Goal: Task Accomplishment & Management: Manage account settings

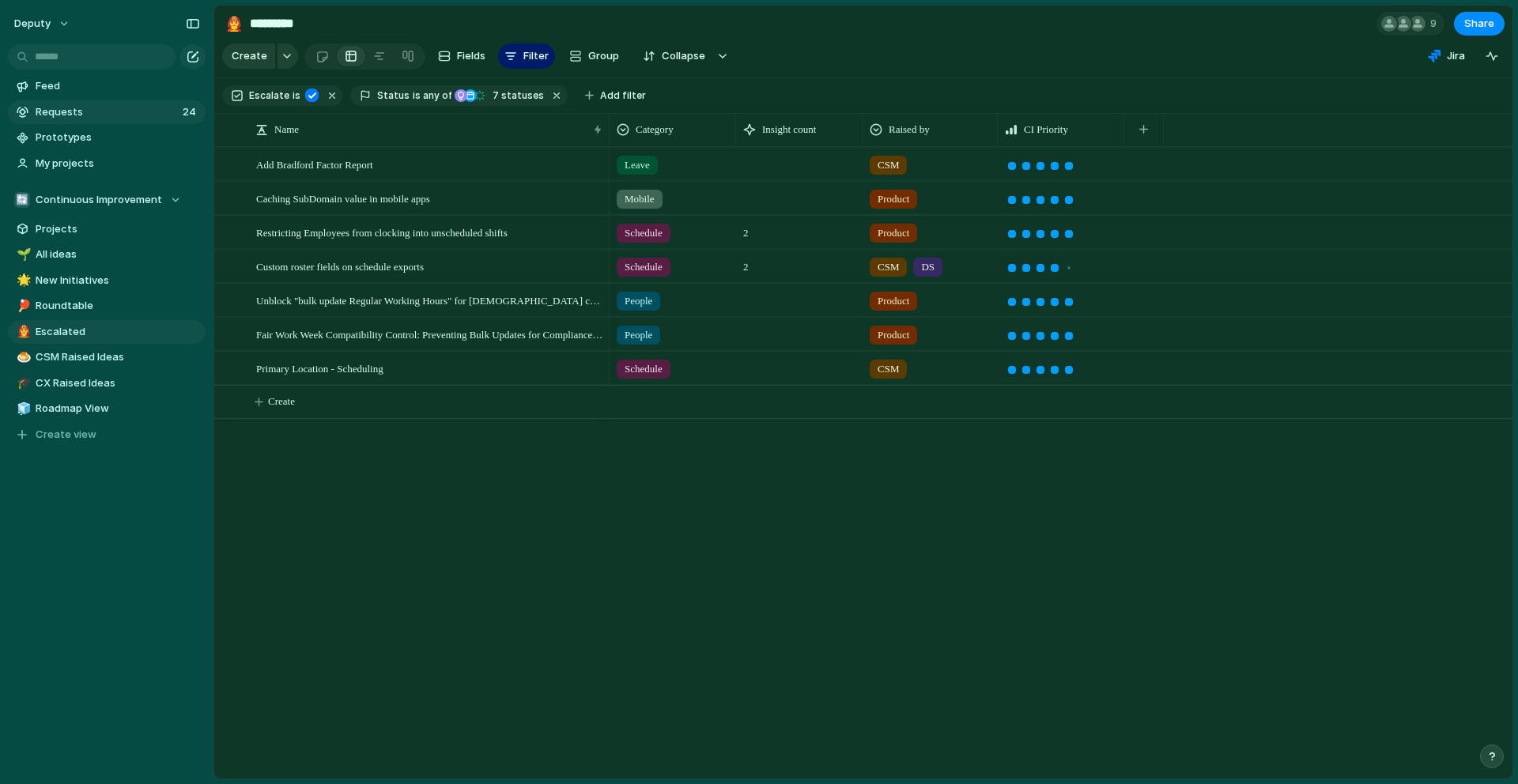
click at [87, 103] on link "Requests 24" at bounding box center [107, 112] width 198 height 23
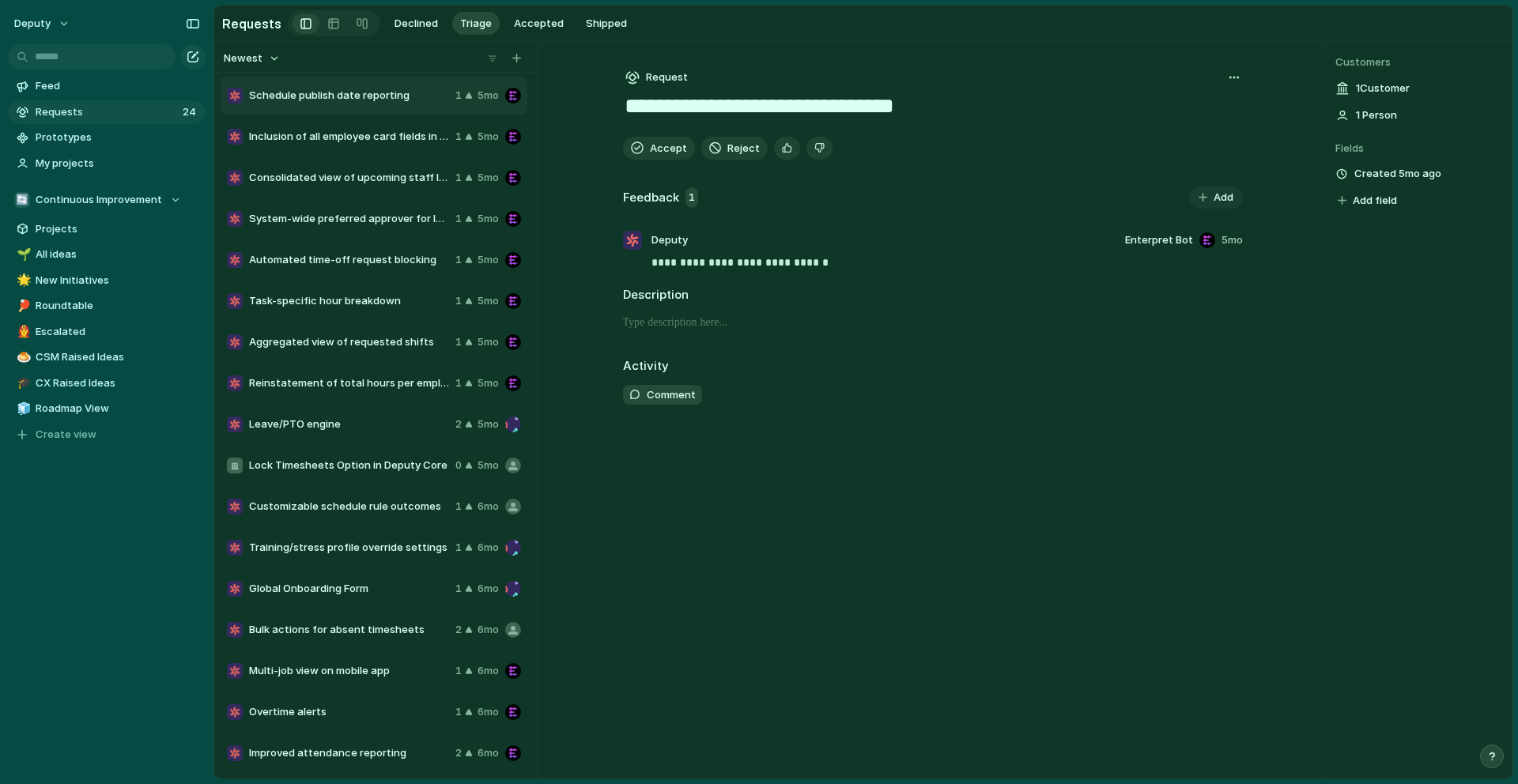
click at [353, 95] on span "Schedule publish date reporting" at bounding box center [349, 96] width 200 height 16
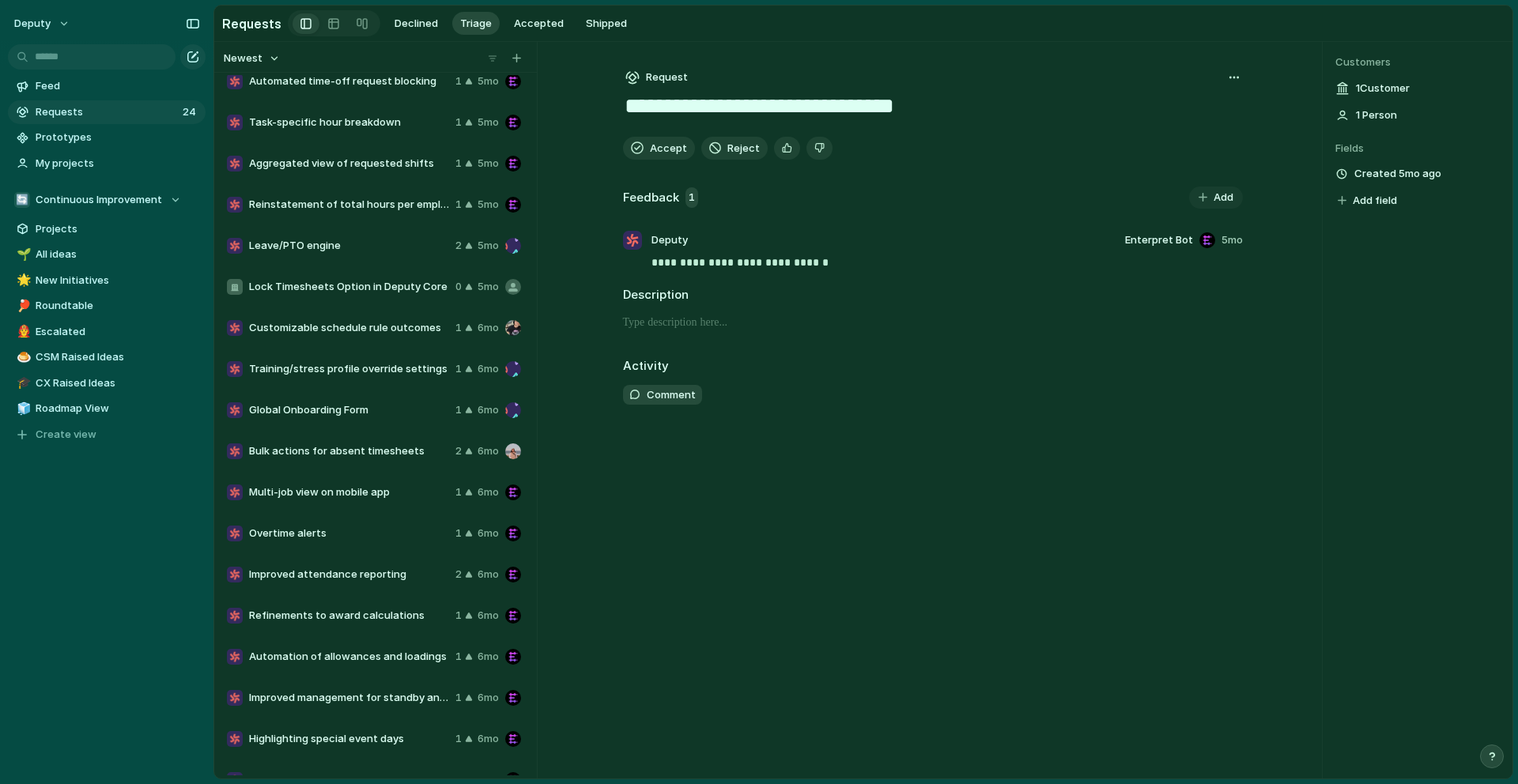
scroll to position [190, 0]
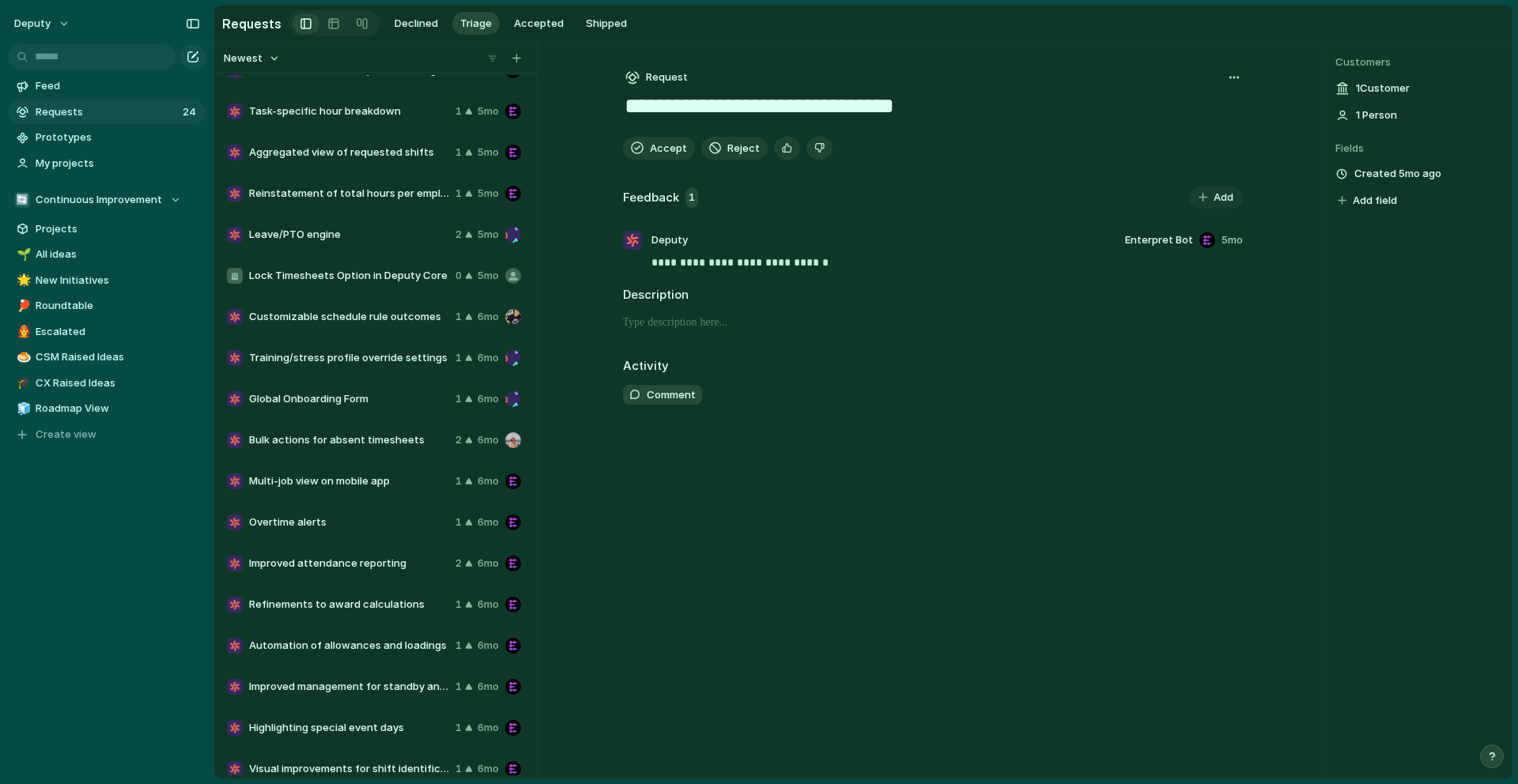
click at [366, 316] on span "Customizable schedule rule outcomes" at bounding box center [349, 317] width 200 height 16
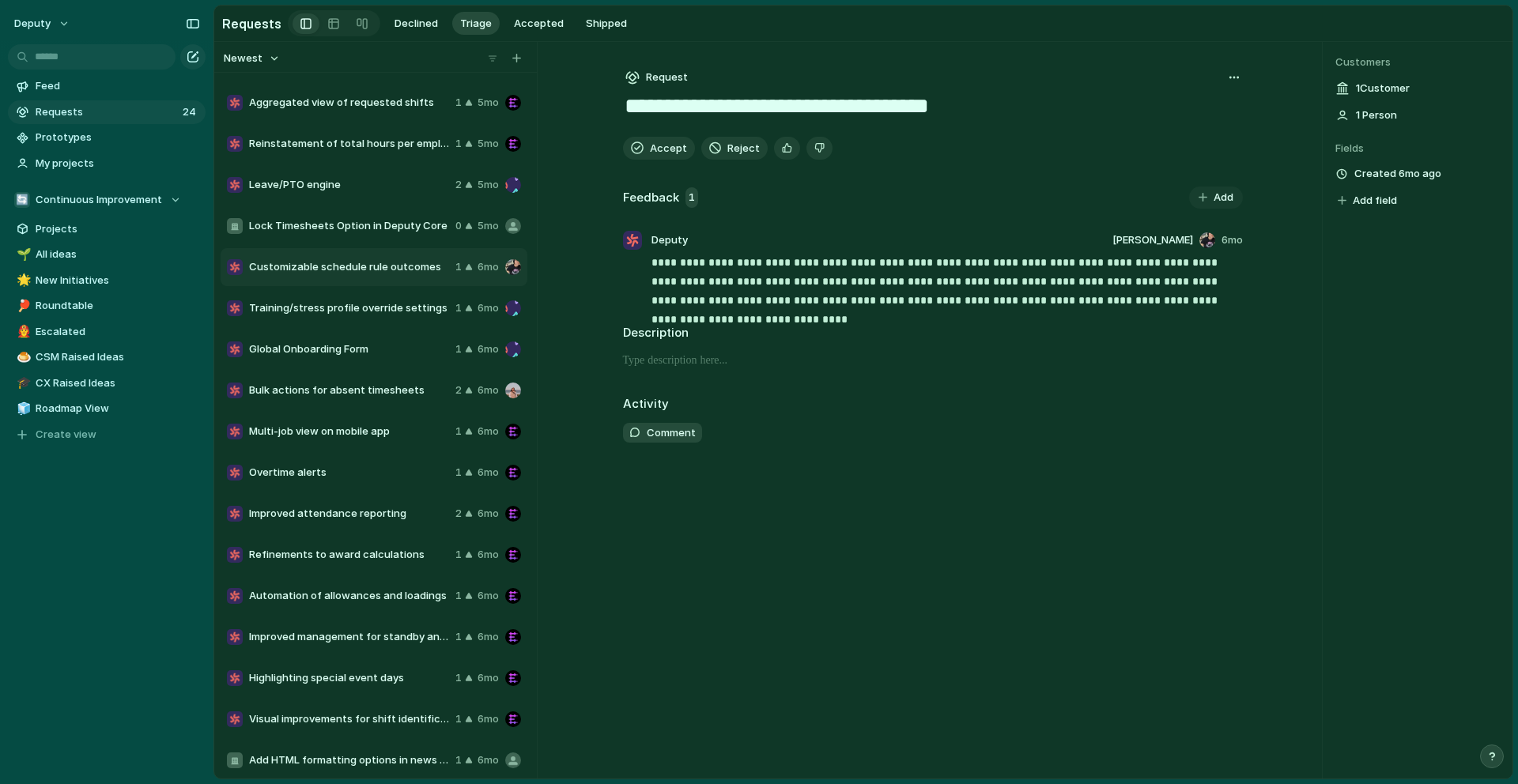
scroll to position [244, 0]
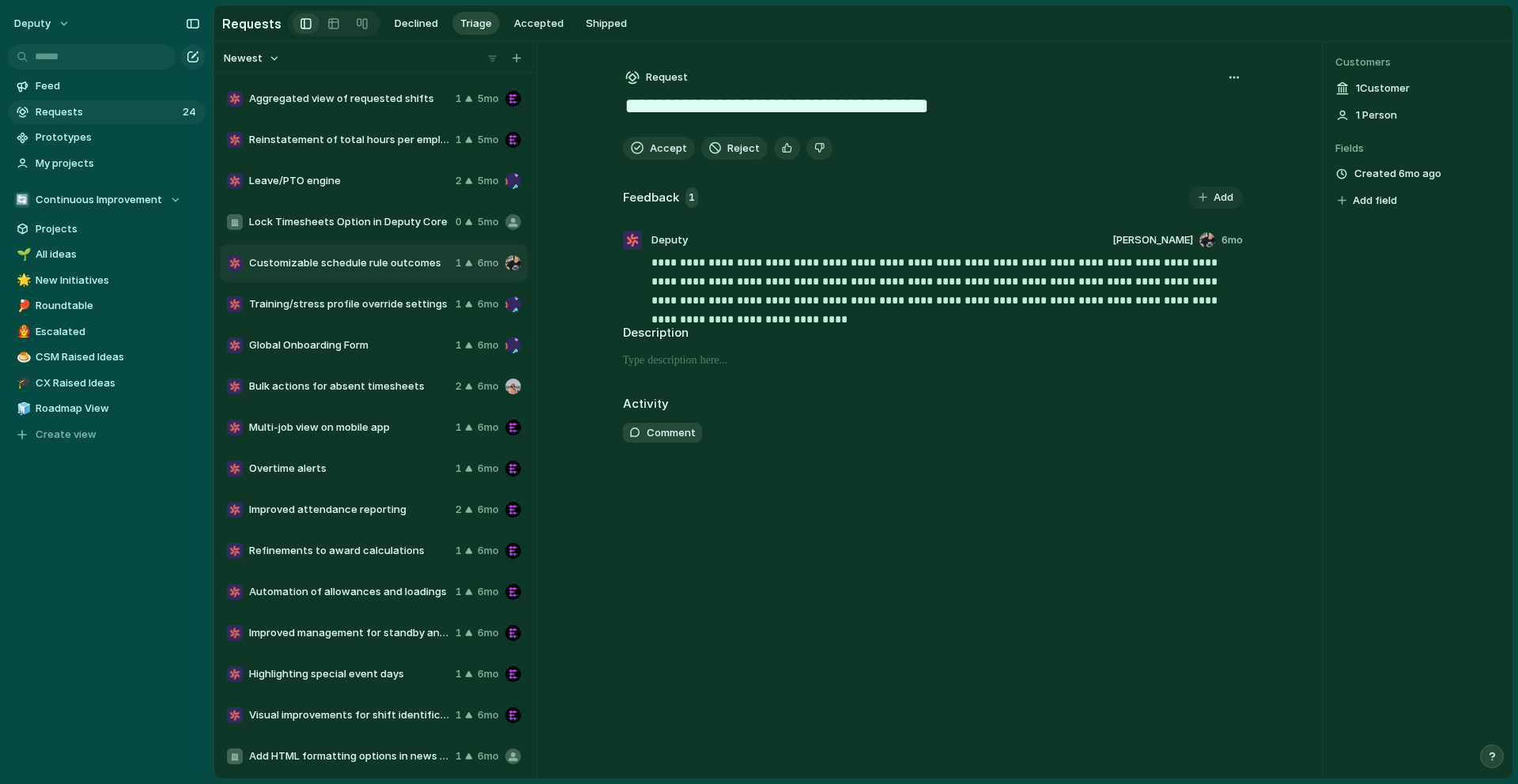
click at [364, 385] on span "Bulk actions for absent timesheets" at bounding box center [349, 387] width 200 height 16
type textarea "**********"
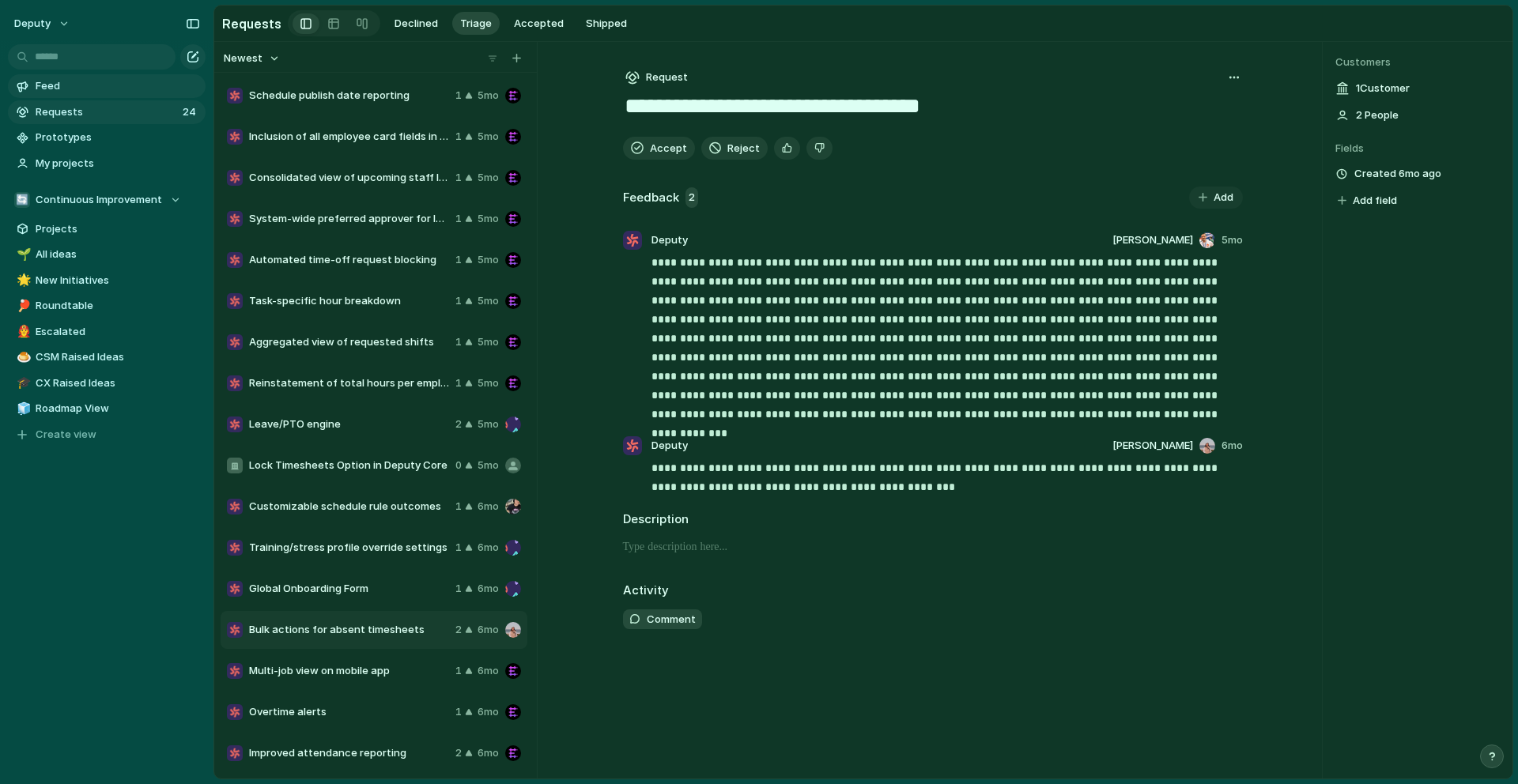
click at [97, 94] on link "Feed" at bounding box center [107, 85] width 198 height 23
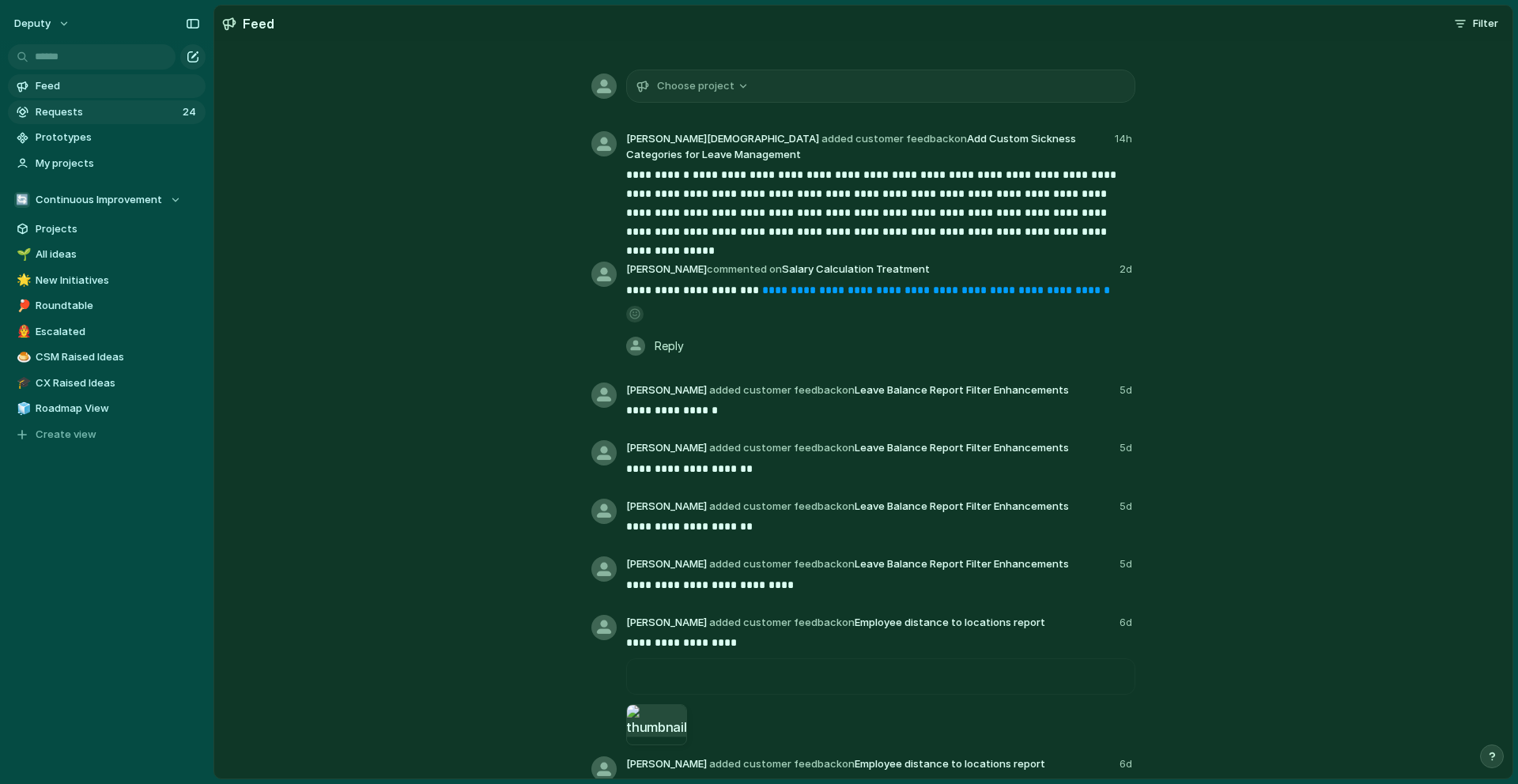
click at [101, 120] on link "Requests 24" at bounding box center [107, 112] width 198 height 23
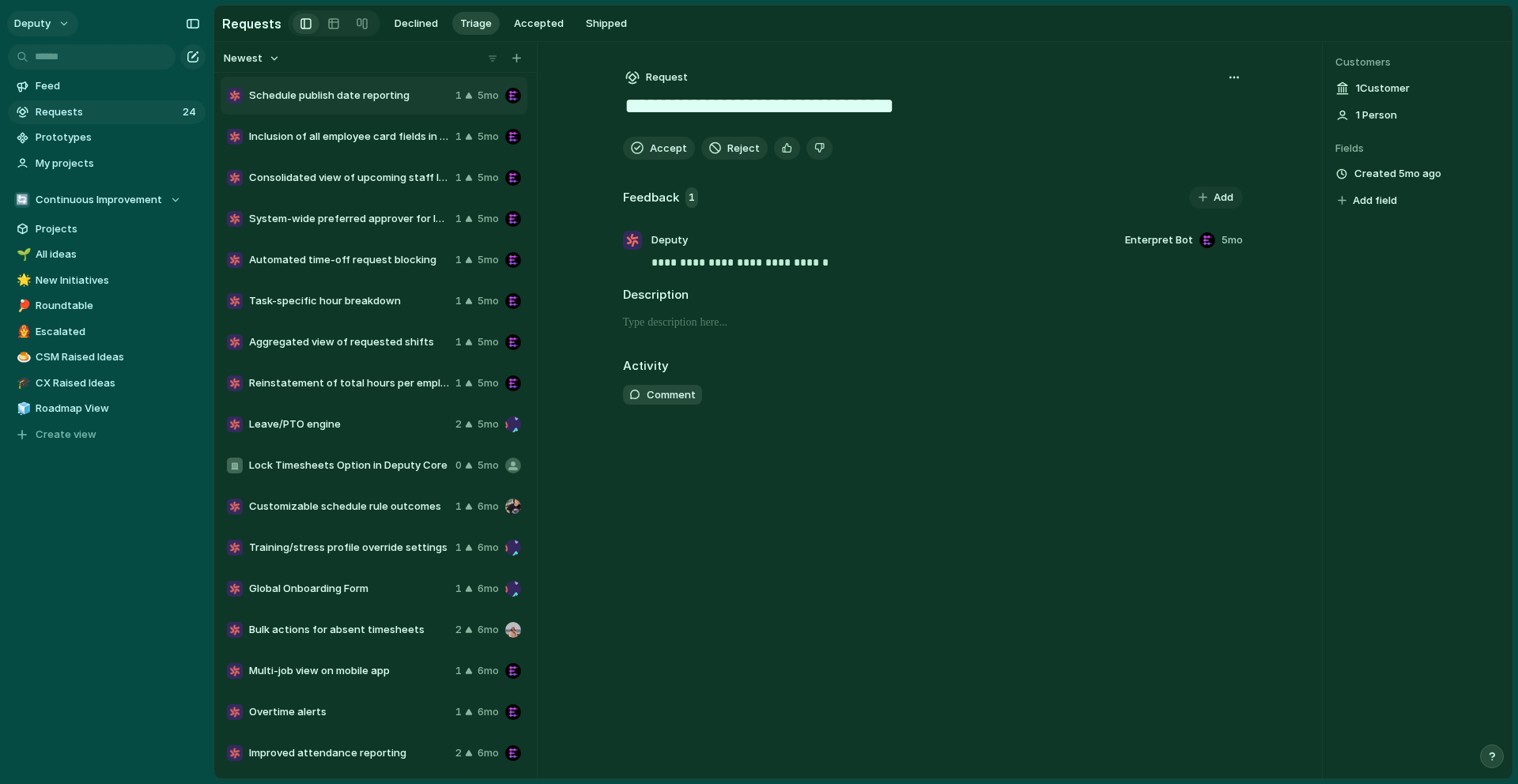
click at [57, 23] on button "deputy" at bounding box center [43, 23] width 71 height 25
click at [64, 54] on span "Settings" at bounding box center [58, 60] width 43 height 16
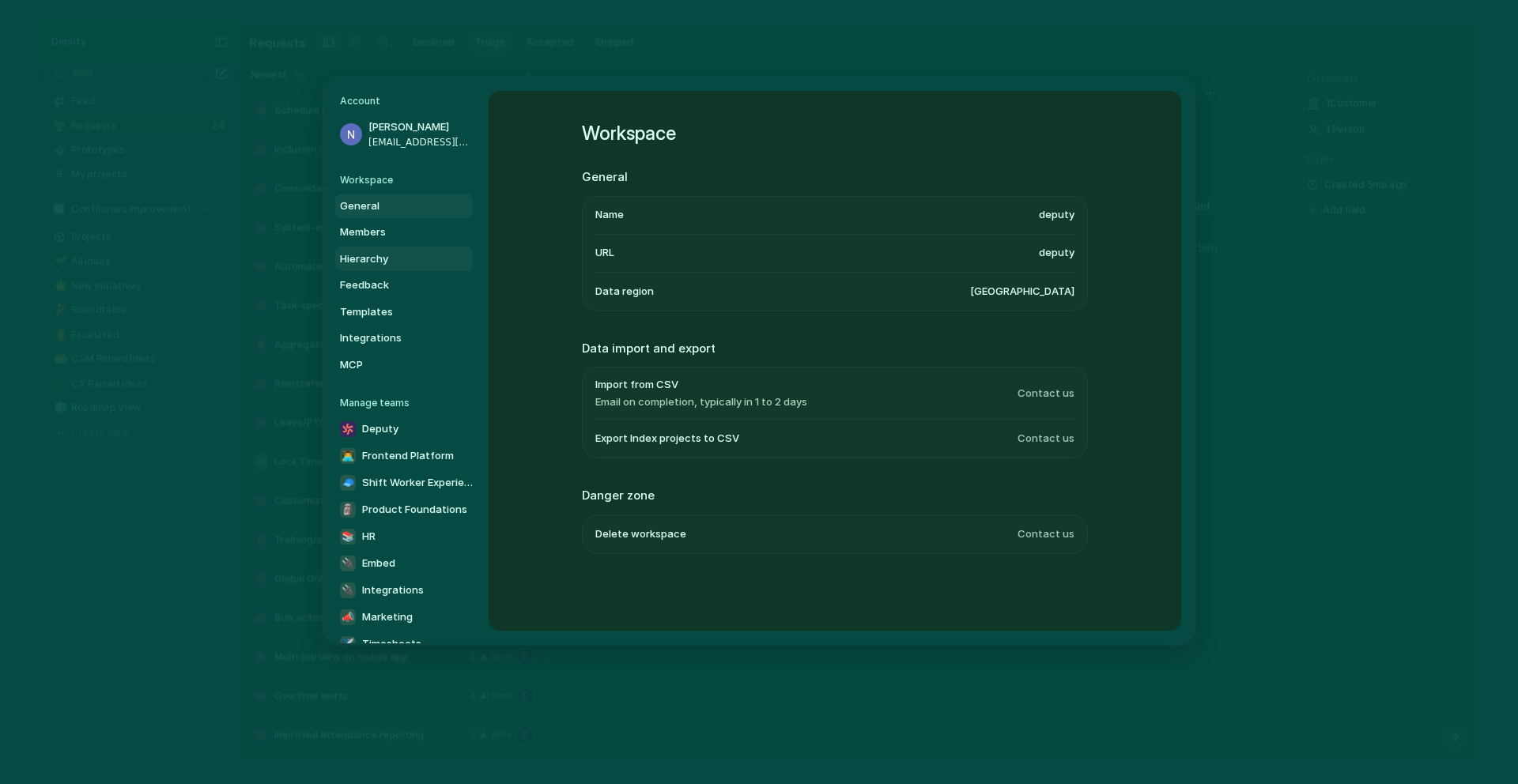
click at [404, 261] on span "Hierarchy" at bounding box center [391, 259] width 101 height 16
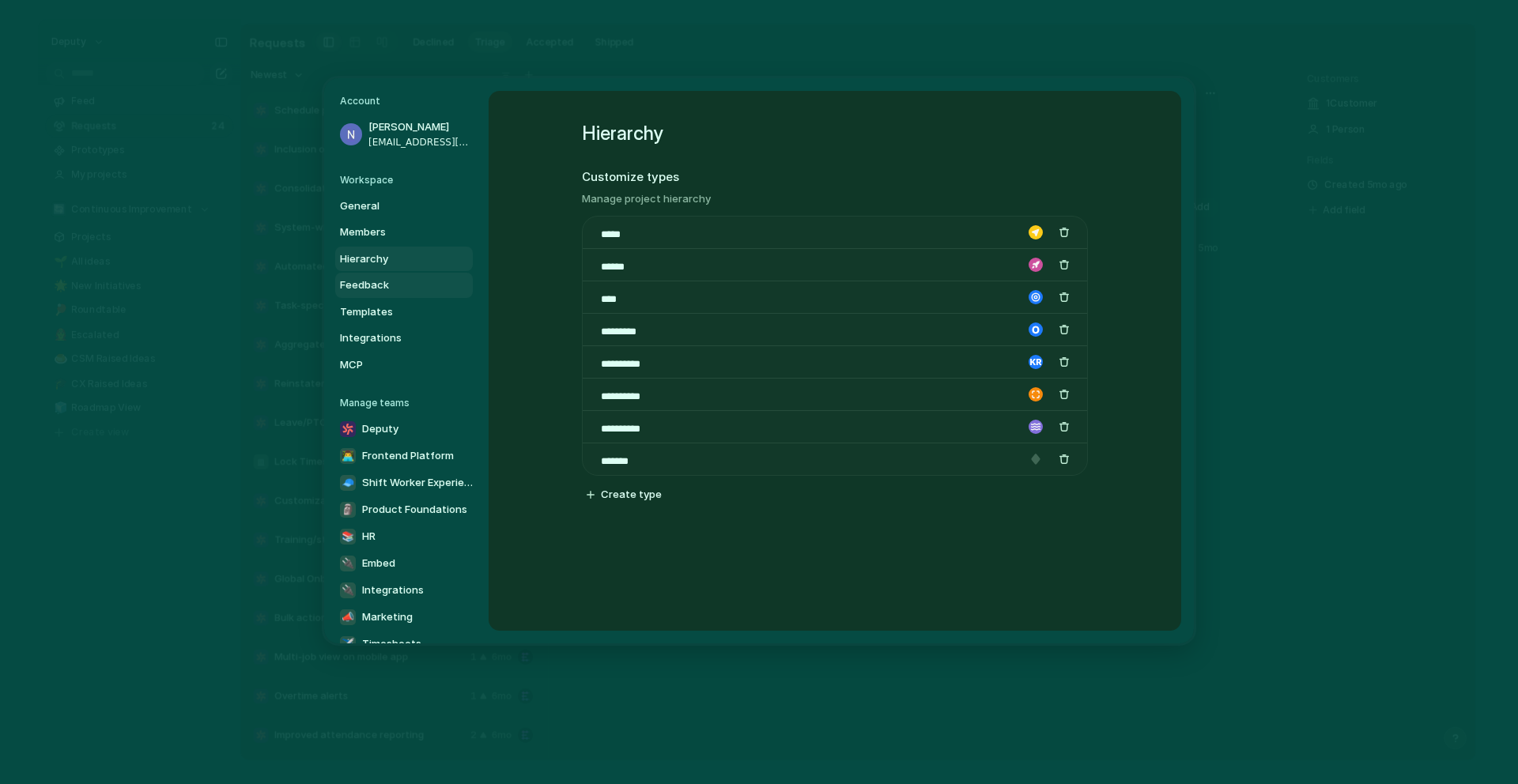
click at [393, 286] on span "Feedback" at bounding box center [391, 285] width 101 height 16
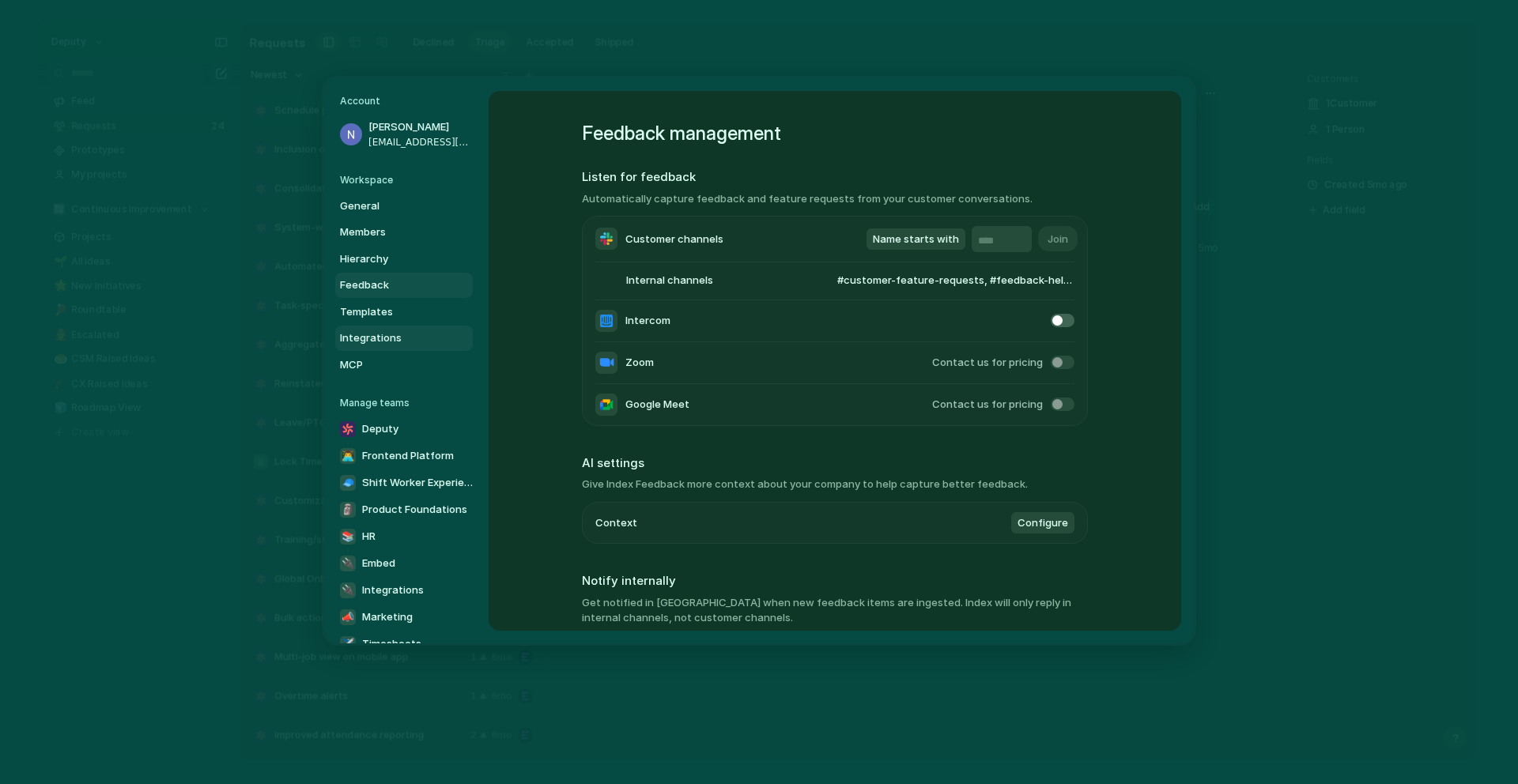
click at [386, 326] on link "Integrations" at bounding box center [404, 338] width 138 height 25
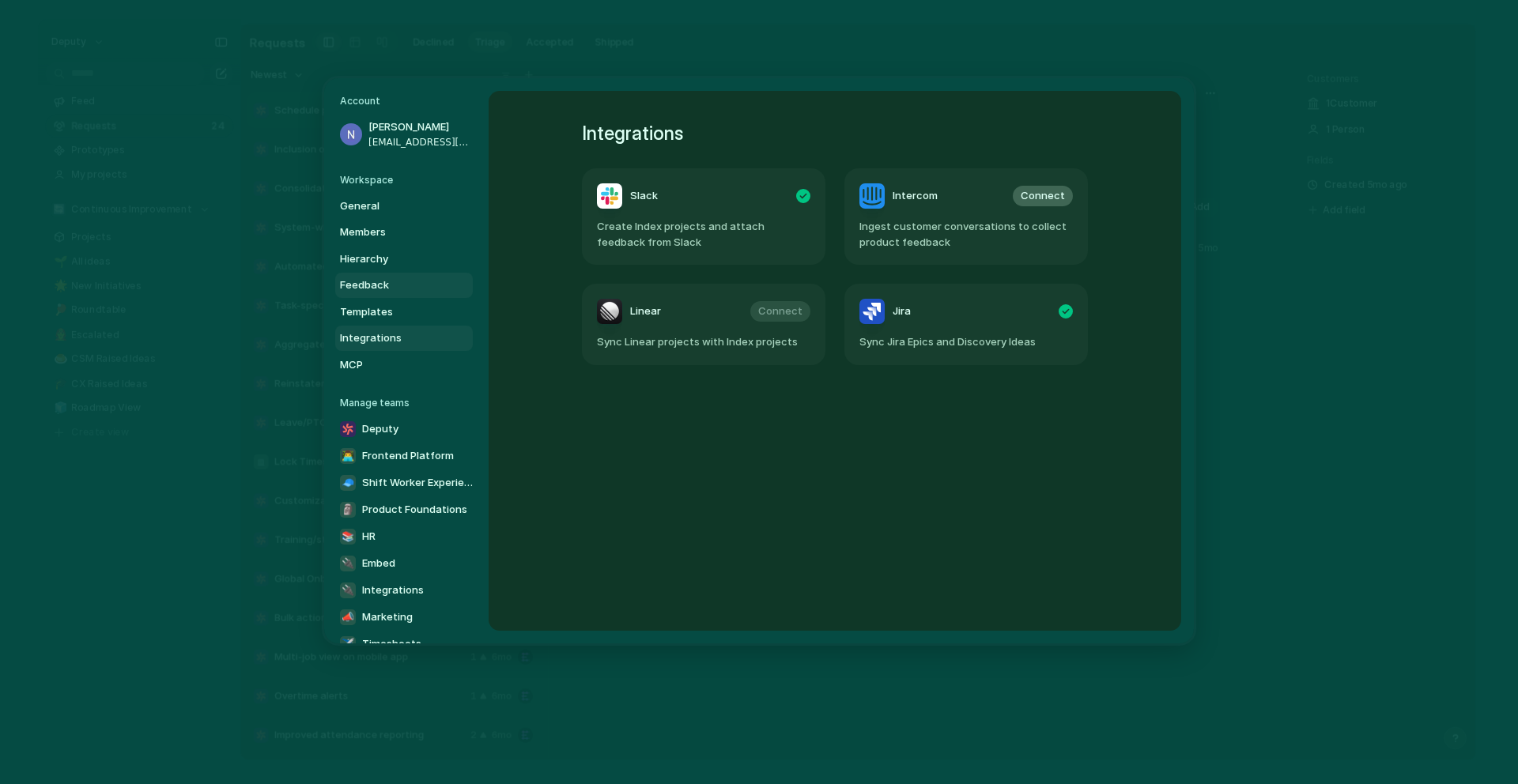
click at [386, 276] on link "Feedback" at bounding box center [404, 285] width 138 height 25
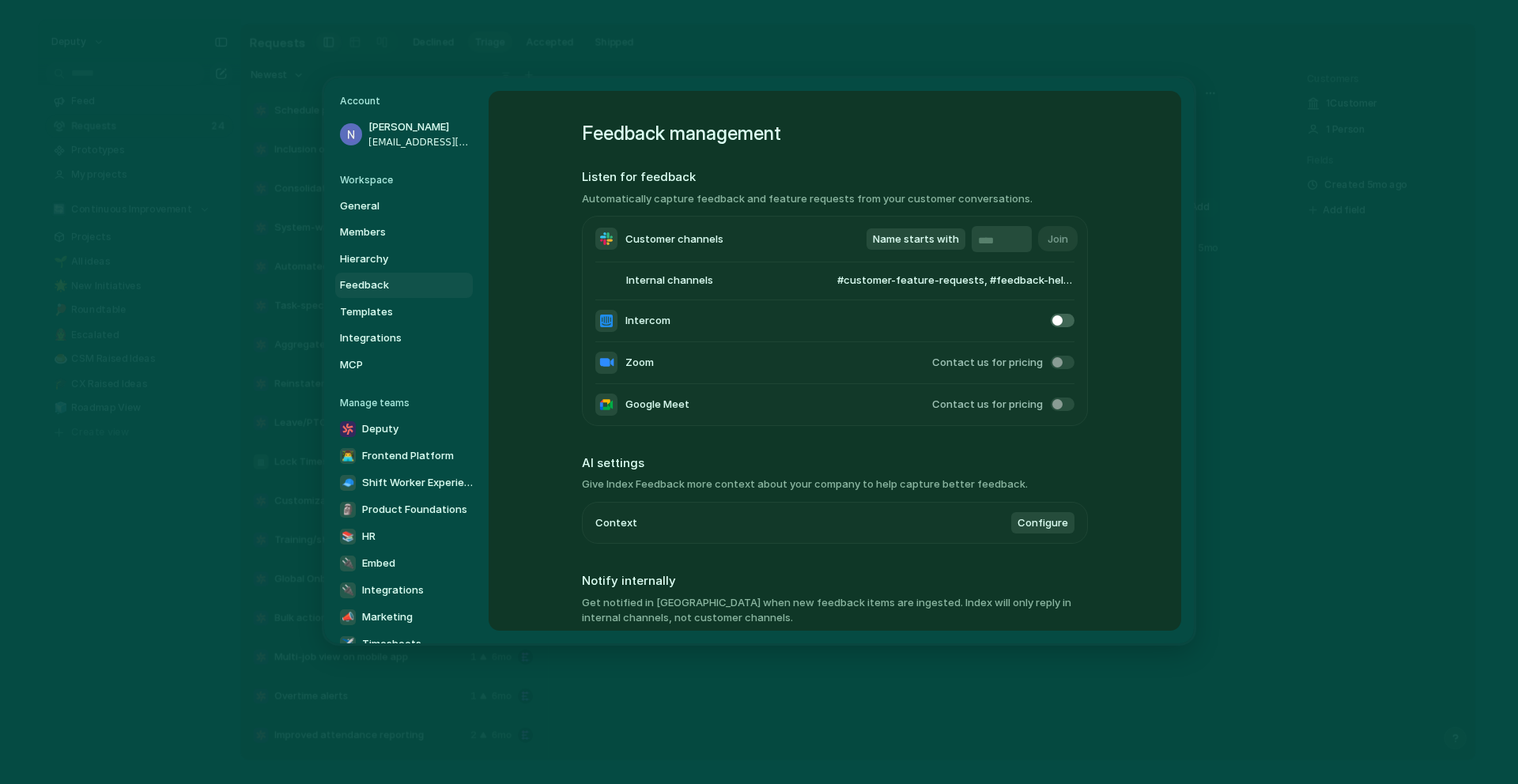
click at [978, 247] on input "text" at bounding box center [1002, 241] width 47 height 16
drag, startPoint x: 984, startPoint y: 246, endPoint x: 1002, endPoint y: 246, distance: 18.0
click at [1002, 246] on input "text" at bounding box center [1002, 241] width 47 height 16
click at [928, 234] on span "Name starts with" at bounding box center [915, 239] width 86 height 16
click at [928, 234] on span "Name starts with" at bounding box center [919, 239] width 86 height 16
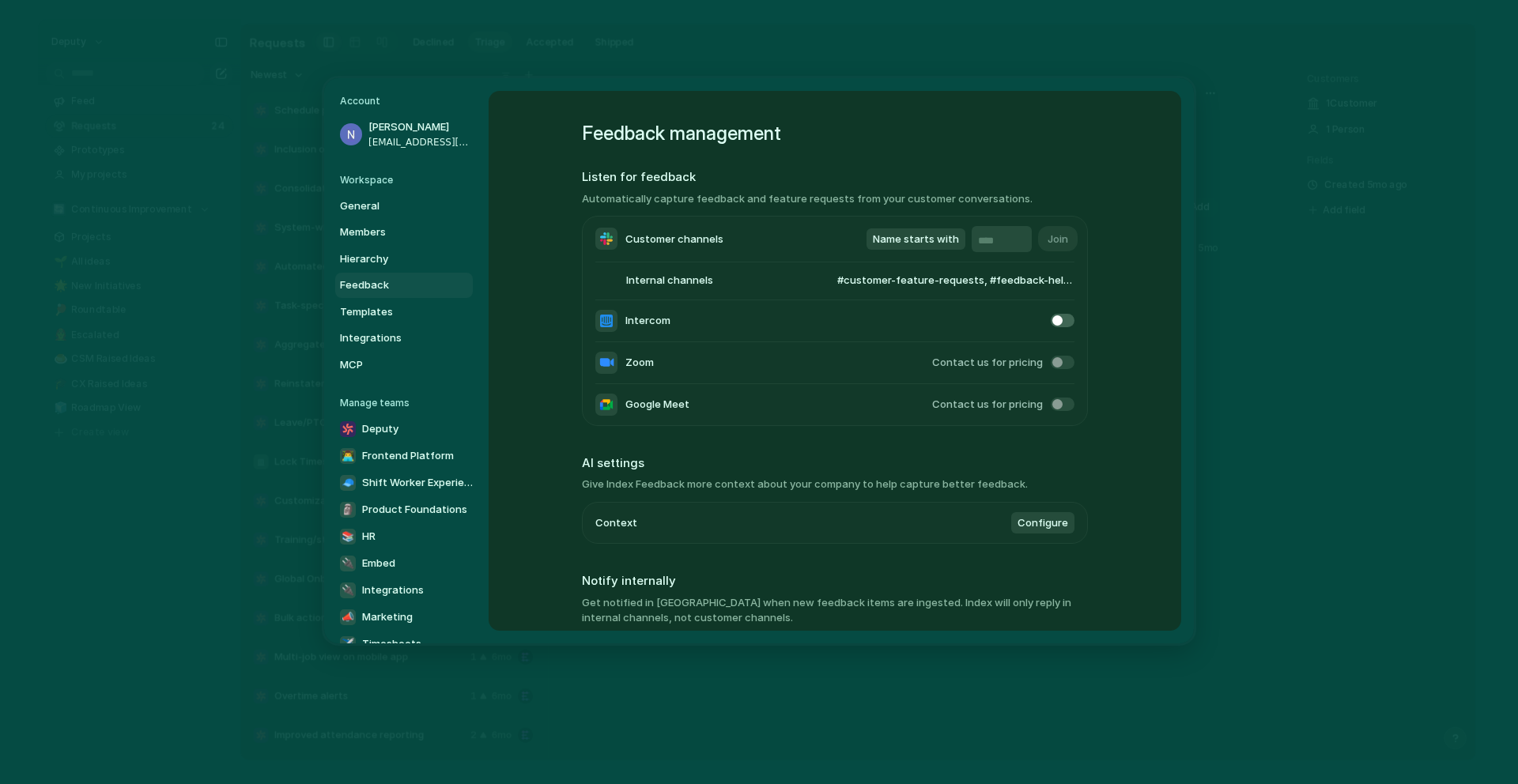
click at [845, 279] on span "#customer-feature-requests, #feedback-help-article, #customer-[GEOGRAPHIC_DATA]…" at bounding box center [940, 281] width 268 height 16
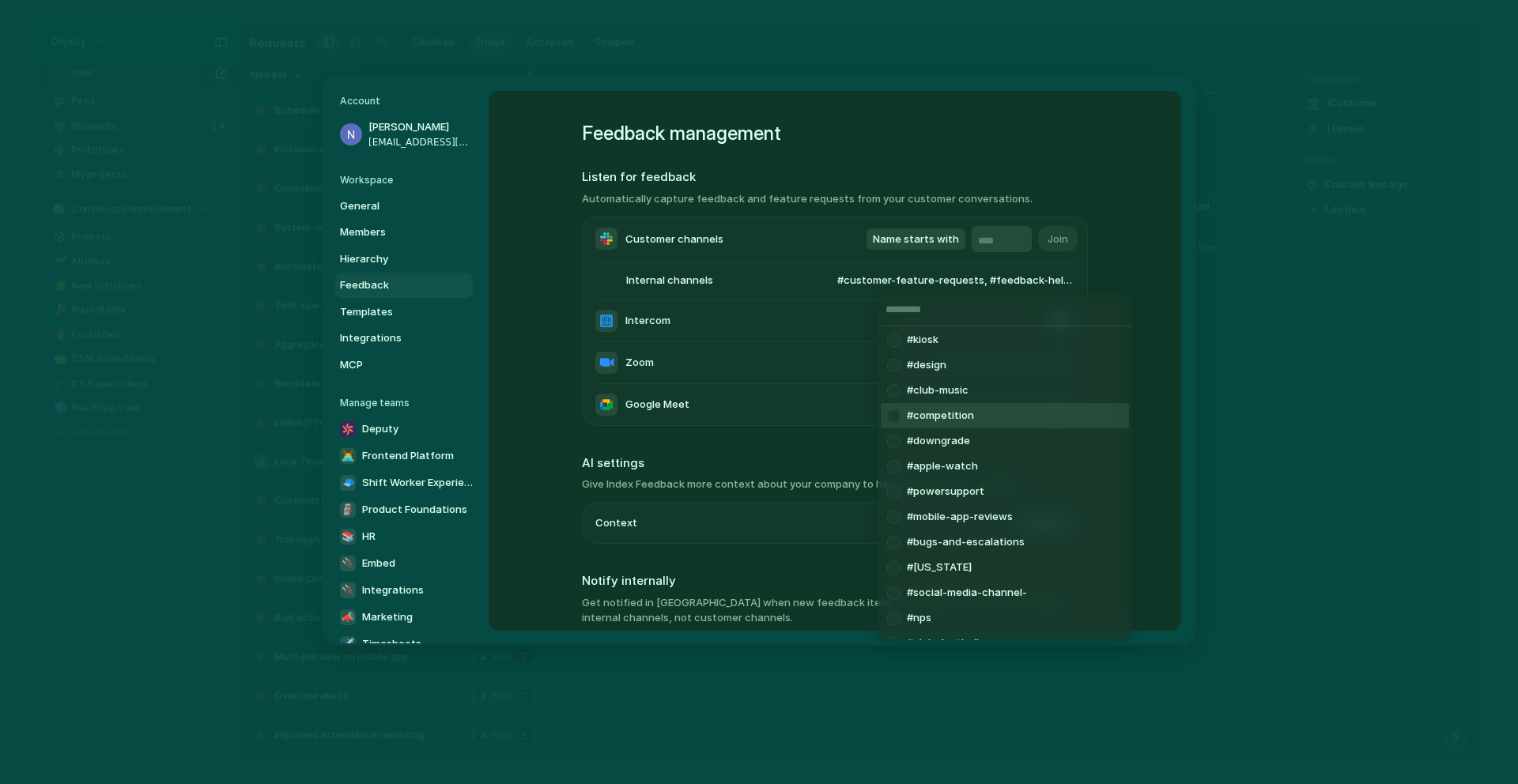
scroll to position [156, 0]
click at [893, 516] on div at bounding box center [894, 516] width 27 height 27
click at [898, 495] on div at bounding box center [894, 494] width 27 height 27
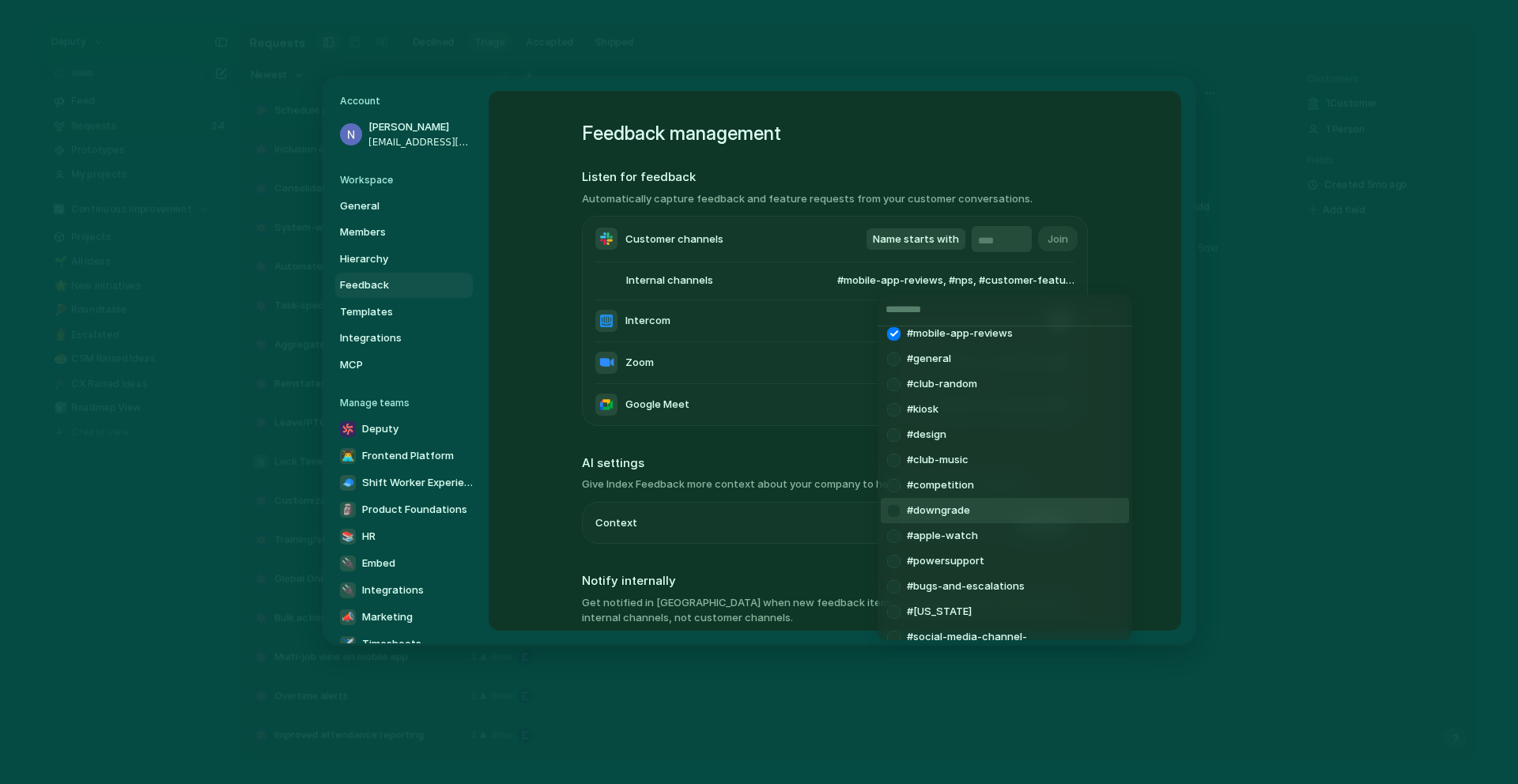
click at [924, 507] on span "#downgrade" at bounding box center [939, 511] width 64 height 16
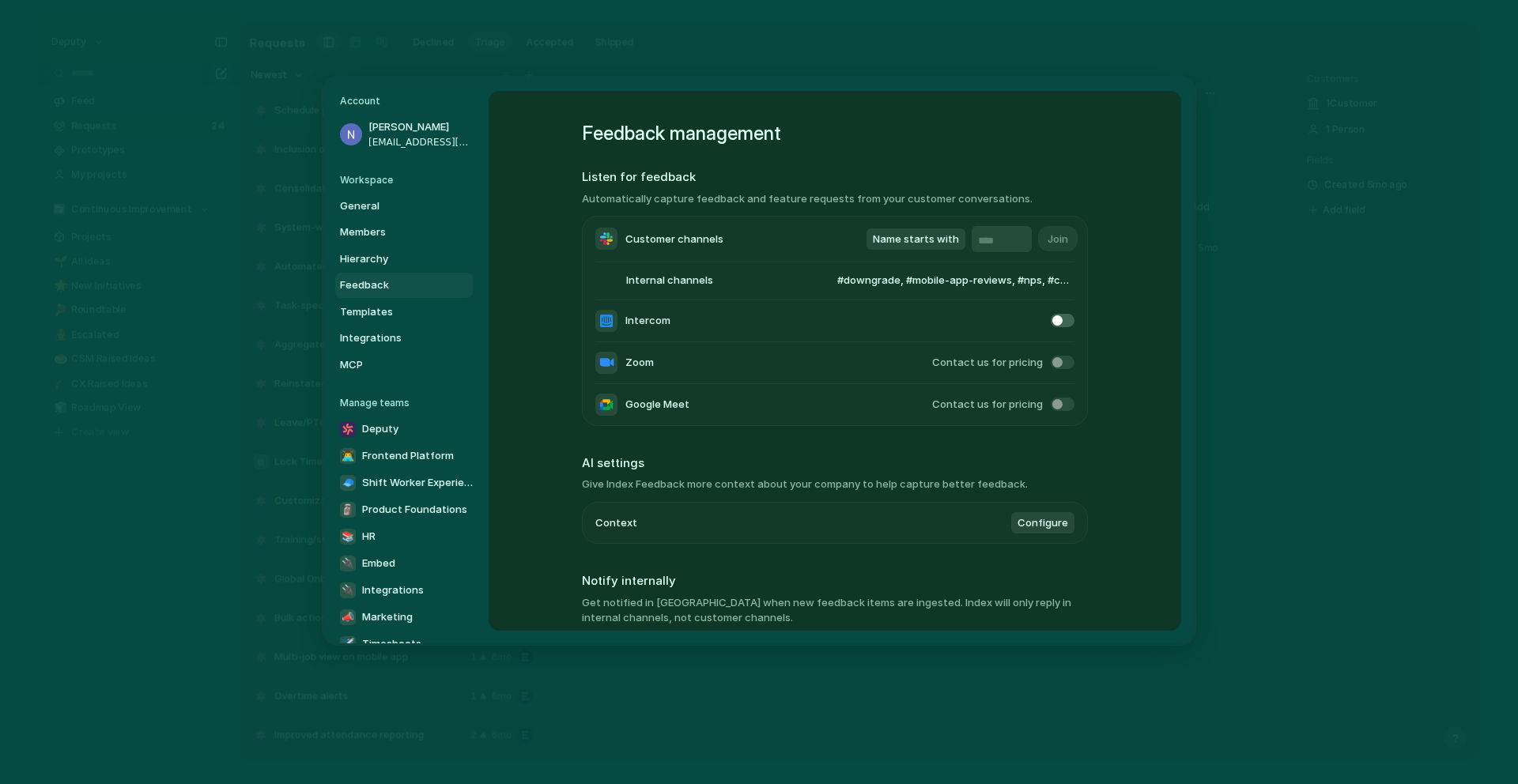
click at [1006, 243] on input "text" at bounding box center [1002, 241] width 47 height 16
click at [1026, 235] on div at bounding box center [1002, 239] width 60 height 26
click at [974, 287] on span "#downgrade, #mobile-app-reviews, #nps, #customer-feature-requests, #feedback-he…" at bounding box center [940, 281] width 268 height 16
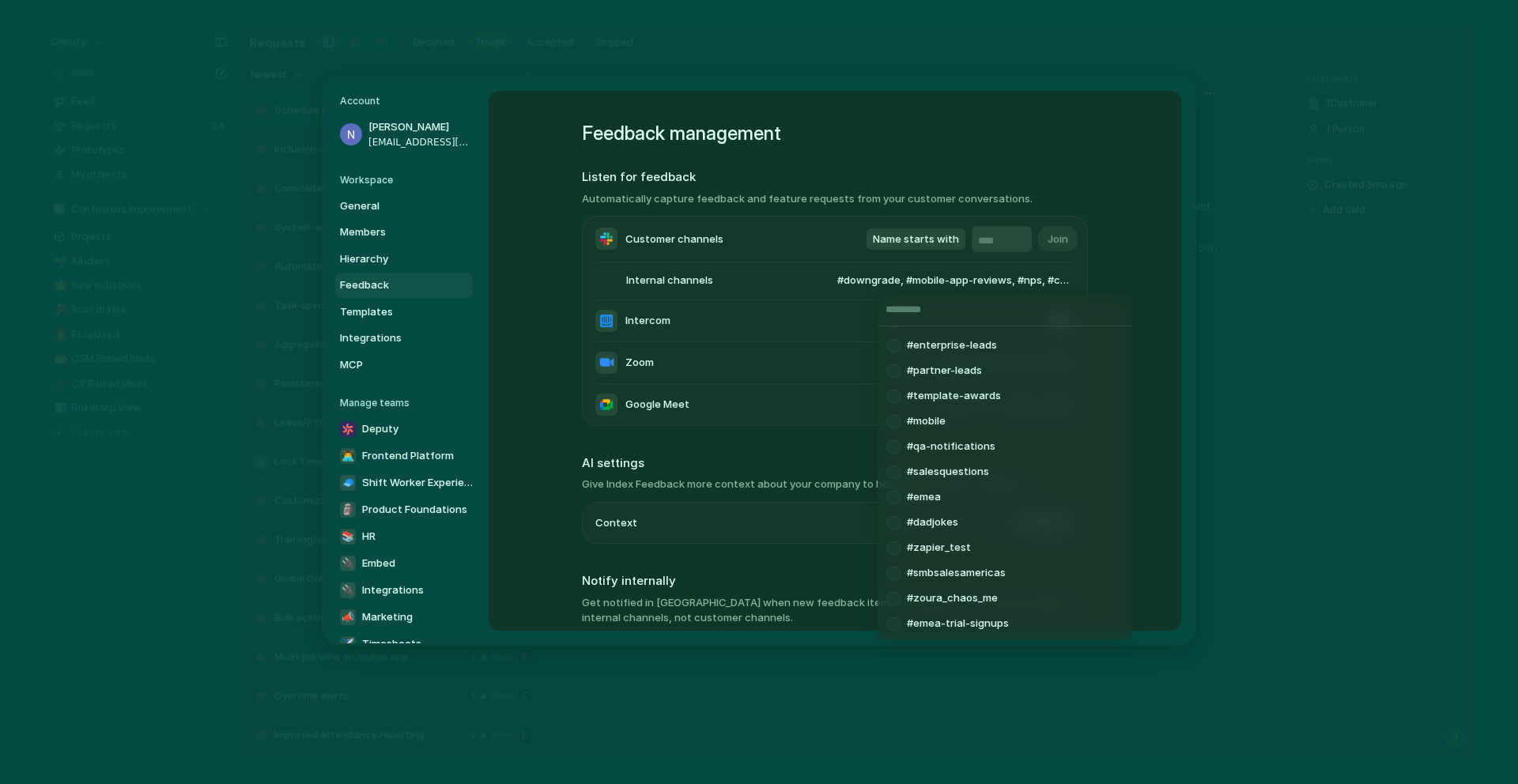
scroll to position [783, 0]
click at [895, 472] on div at bounding box center [894, 470] width 27 height 27
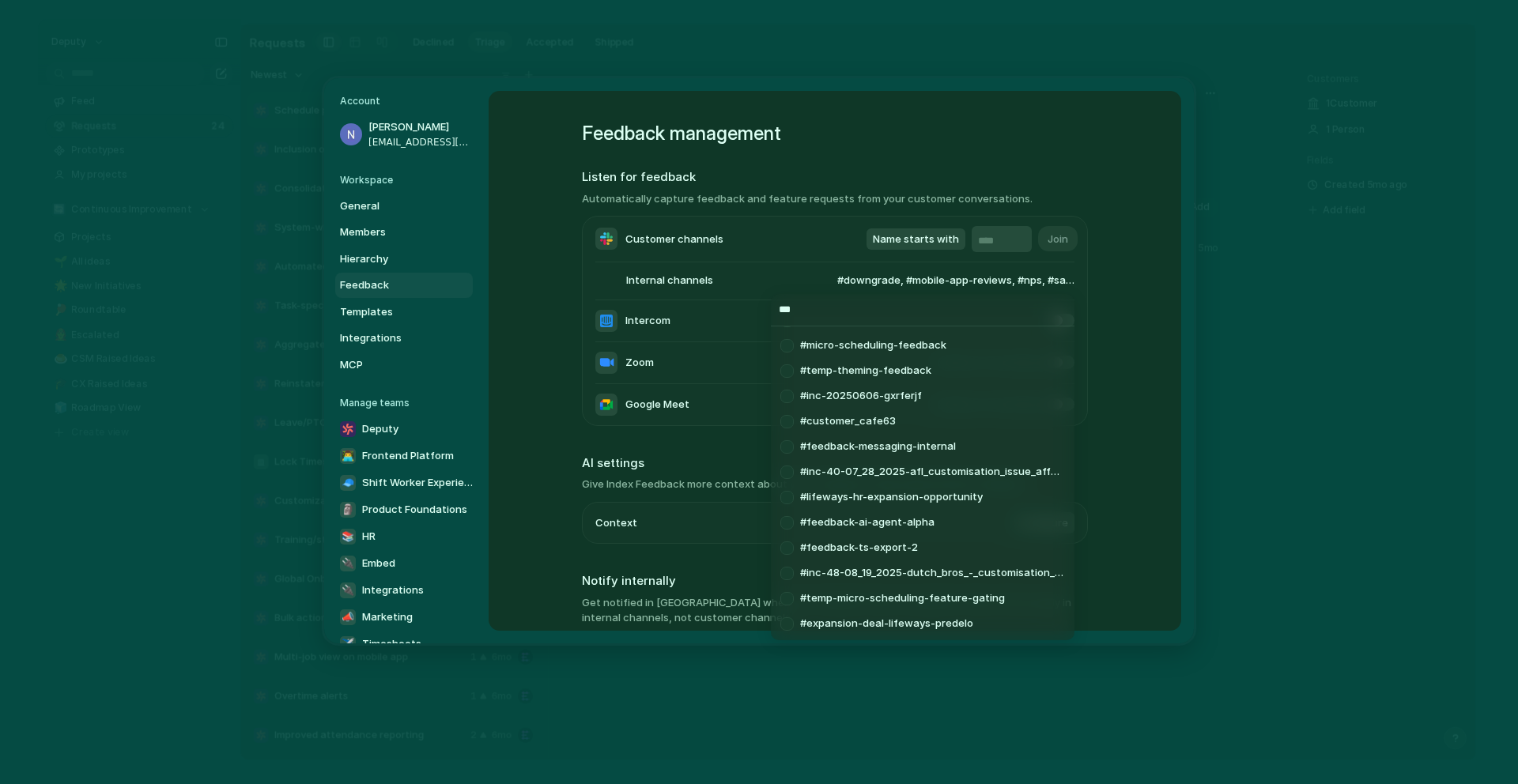
scroll to position [0, 0]
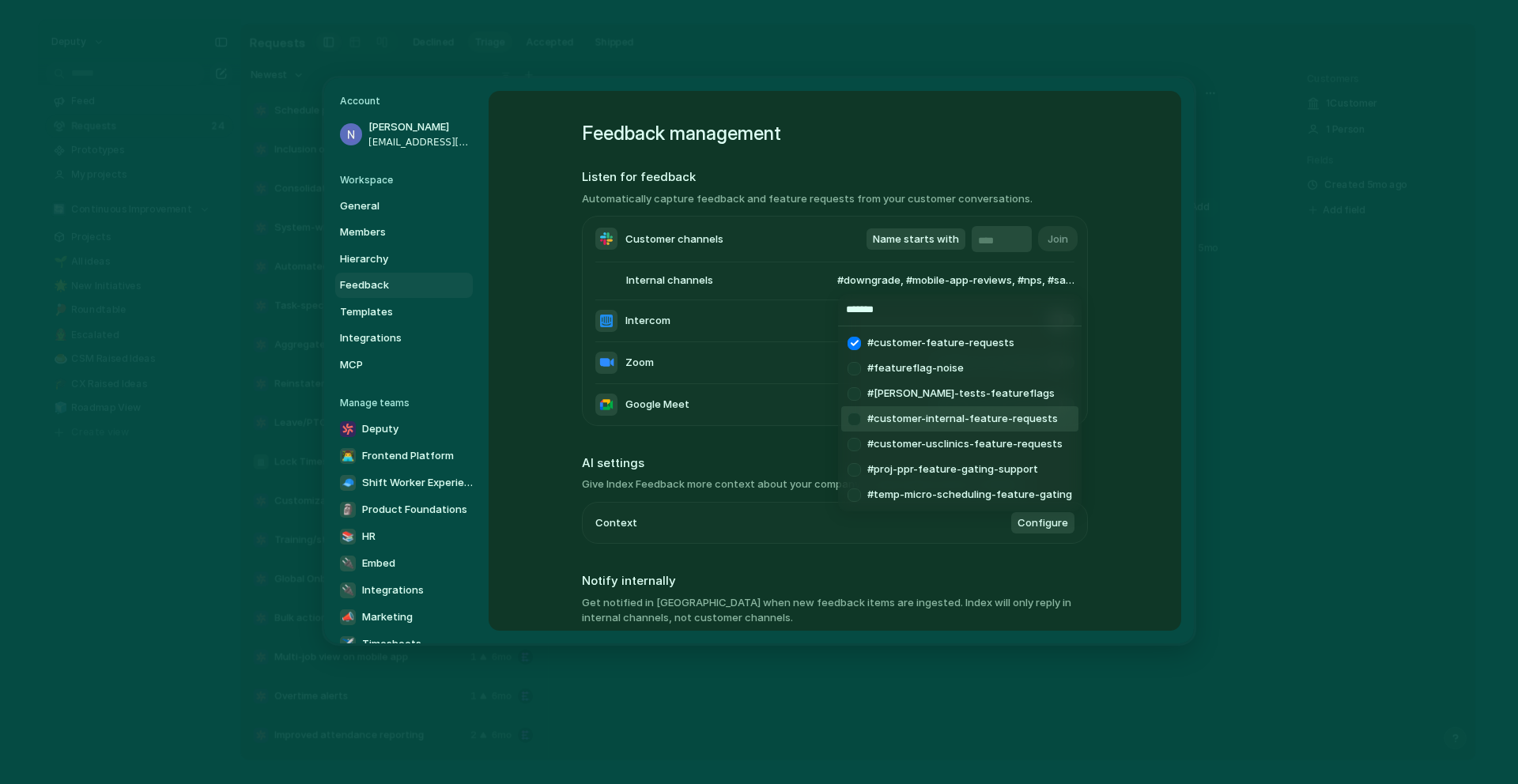
click at [859, 419] on div at bounding box center [854, 419] width 27 height 27
click at [855, 445] on div at bounding box center [854, 445] width 27 height 27
drag, startPoint x: 891, startPoint y: 314, endPoint x: 823, endPoint y: 314, distance: 68.0
click at [823, 314] on div "******* #customer-usclinics-feature-requests #customer-internal-feature-request…" at bounding box center [759, 392] width 1518 height 784
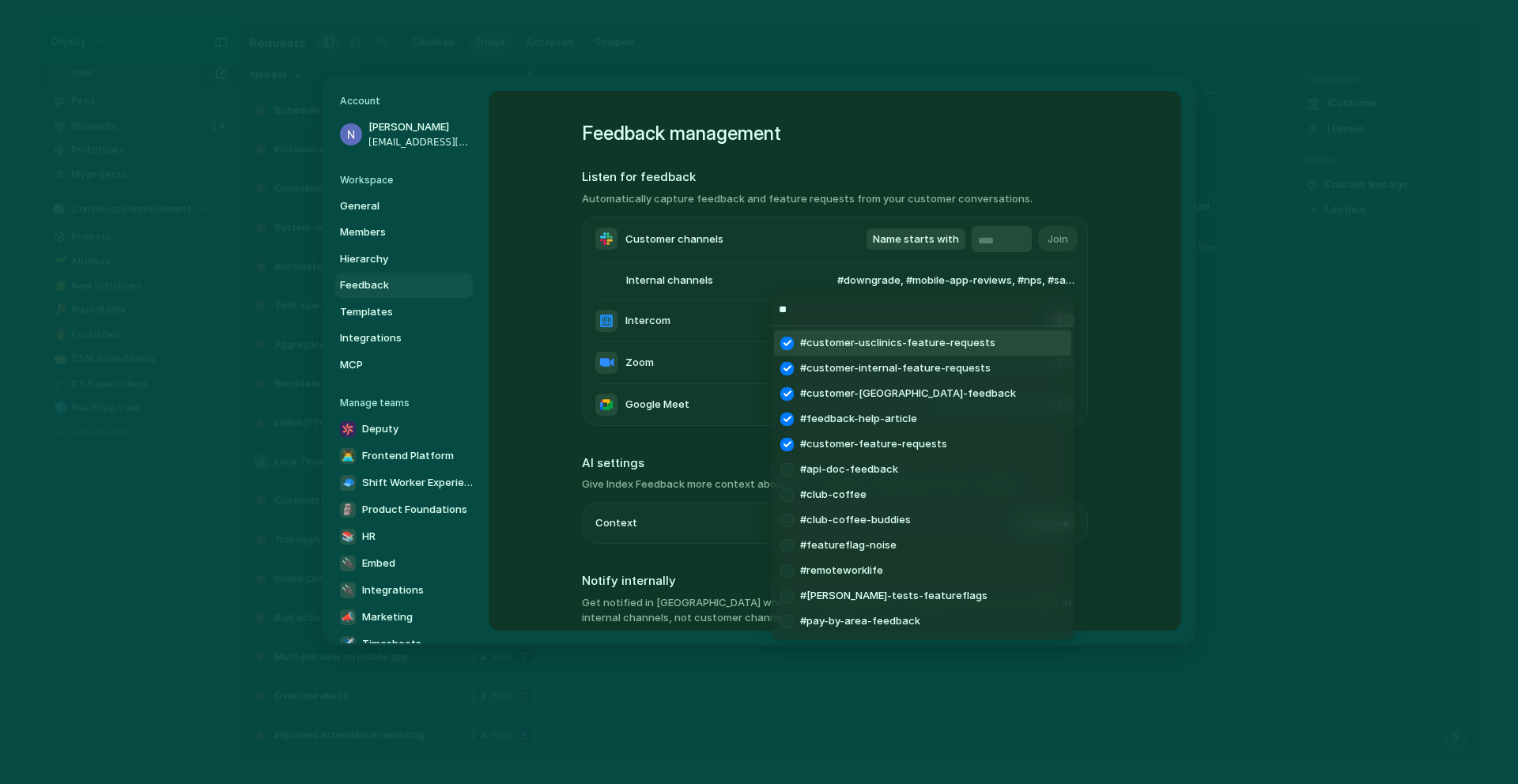
type input "*"
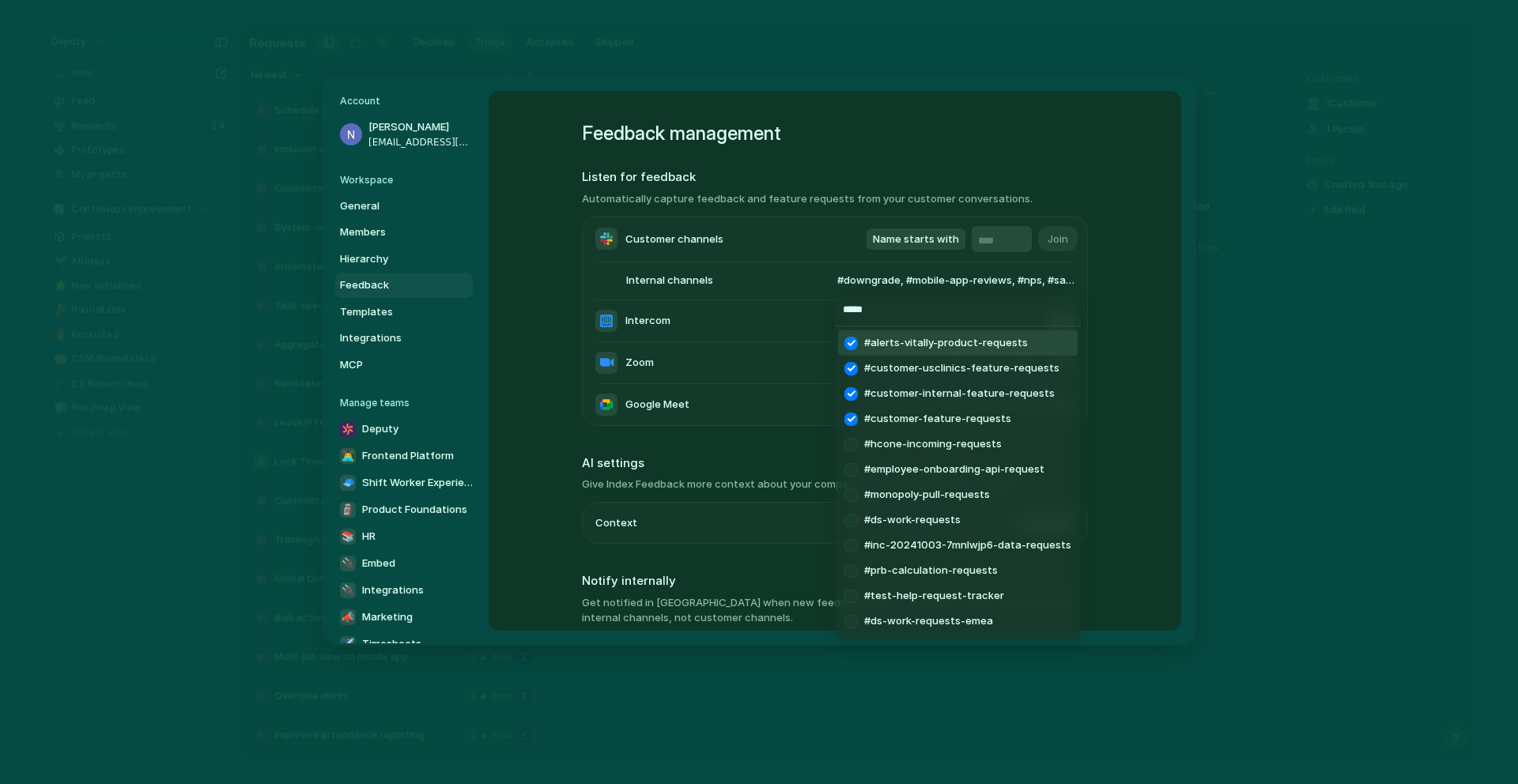
drag, startPoint x: 878, startPoint y: 307, endPoint x: 808, endPoint y: 307, distance: 70.0
click at [808, 307] on div "***** #alerts-vitally-product-requests #customer-usclinics-feature-requests #cu…" at bounding box center [759, 392] width 1518 height 784
type input "*"
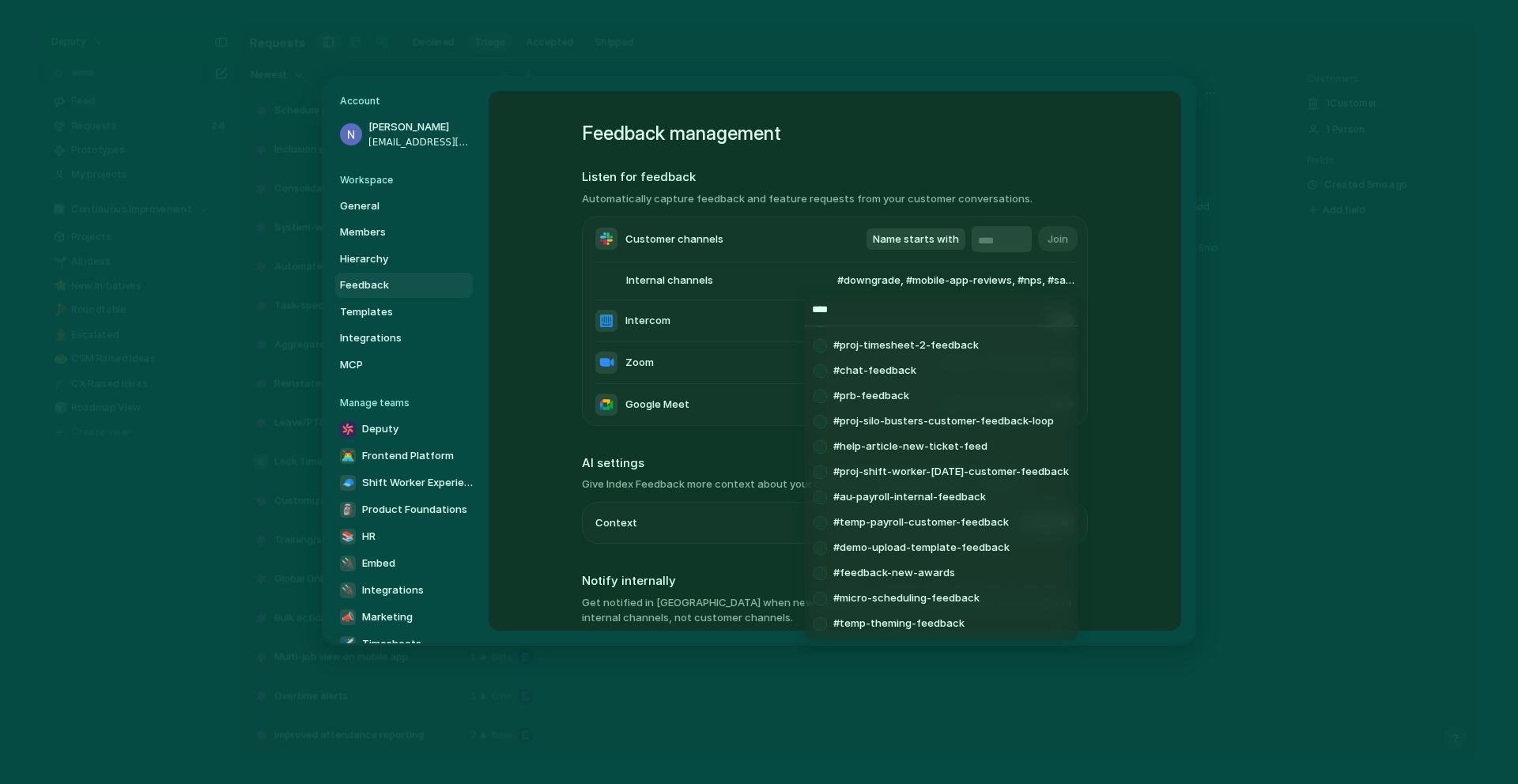
scroll to position [581, 0]
click at [821, 470] on div at bounding box center [821, 470] width 27 height 27
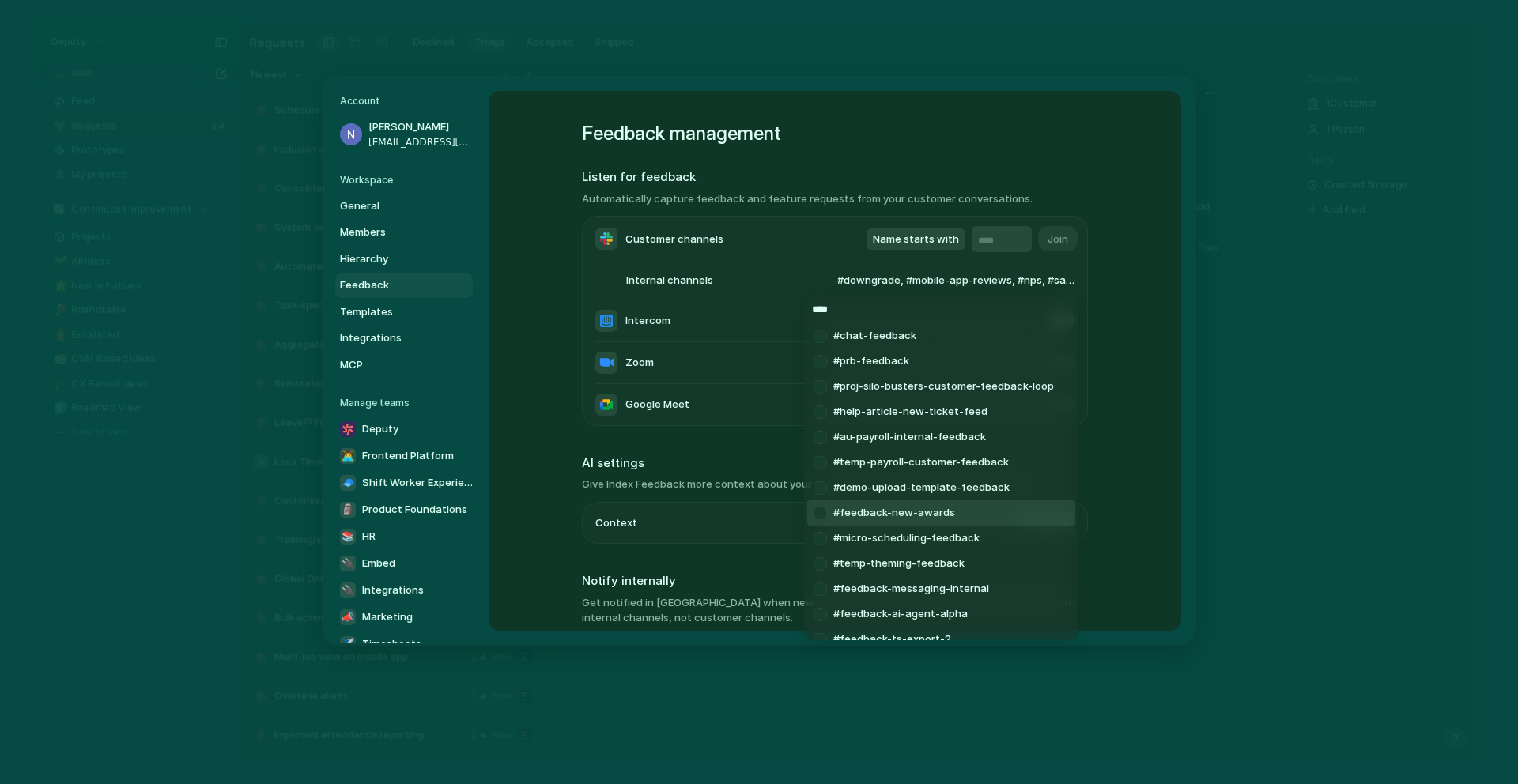
scroll to position [655, 0]
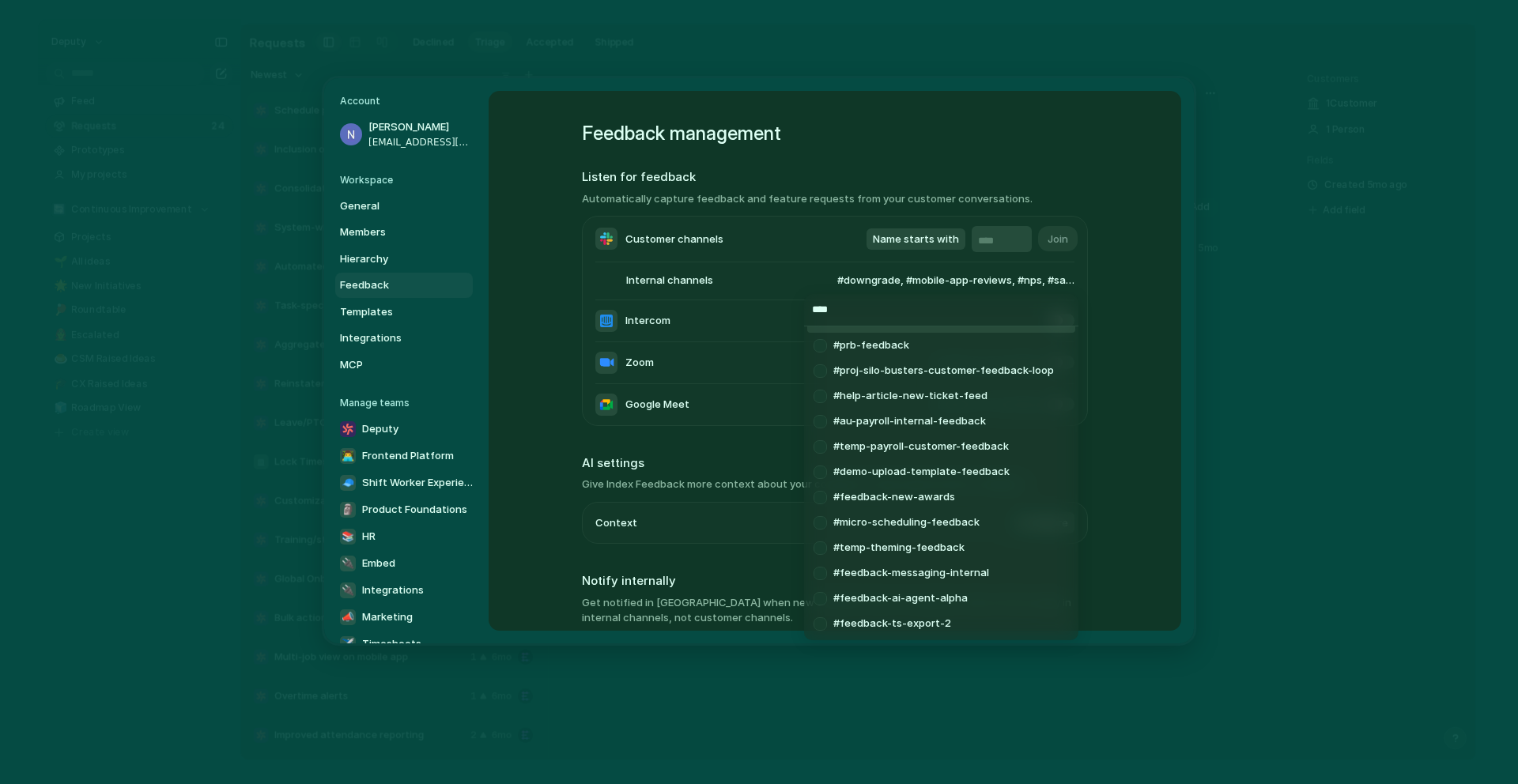
drag, startPoint x: 843, startPoint y: 311, endPoint x: 813, endPoint y: 307, distance: 30.3
click at [813, 307] on input "****" at bounding box center [941, 310] width 274 height 31
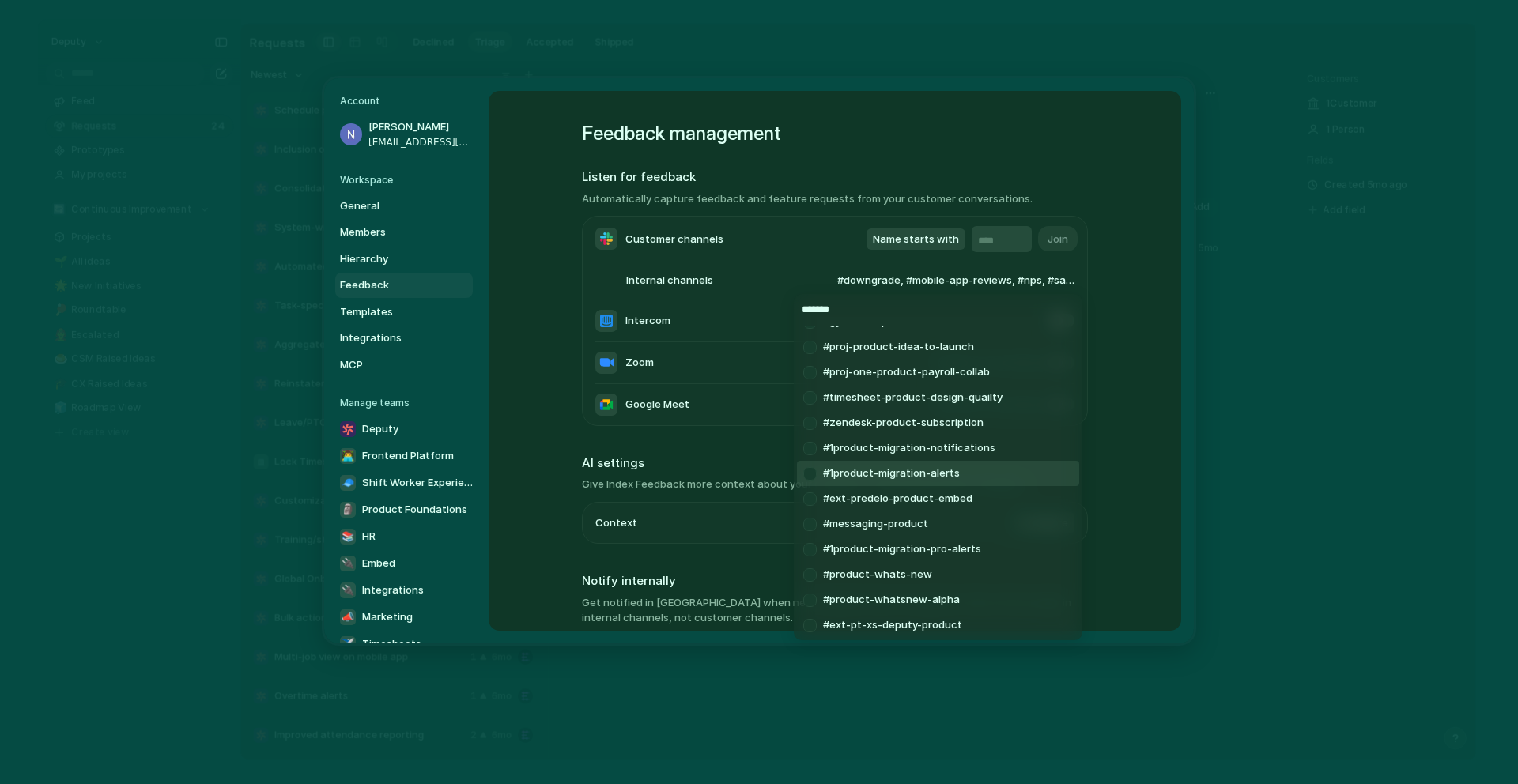
scroll to position [605, 0]
type input "*******"
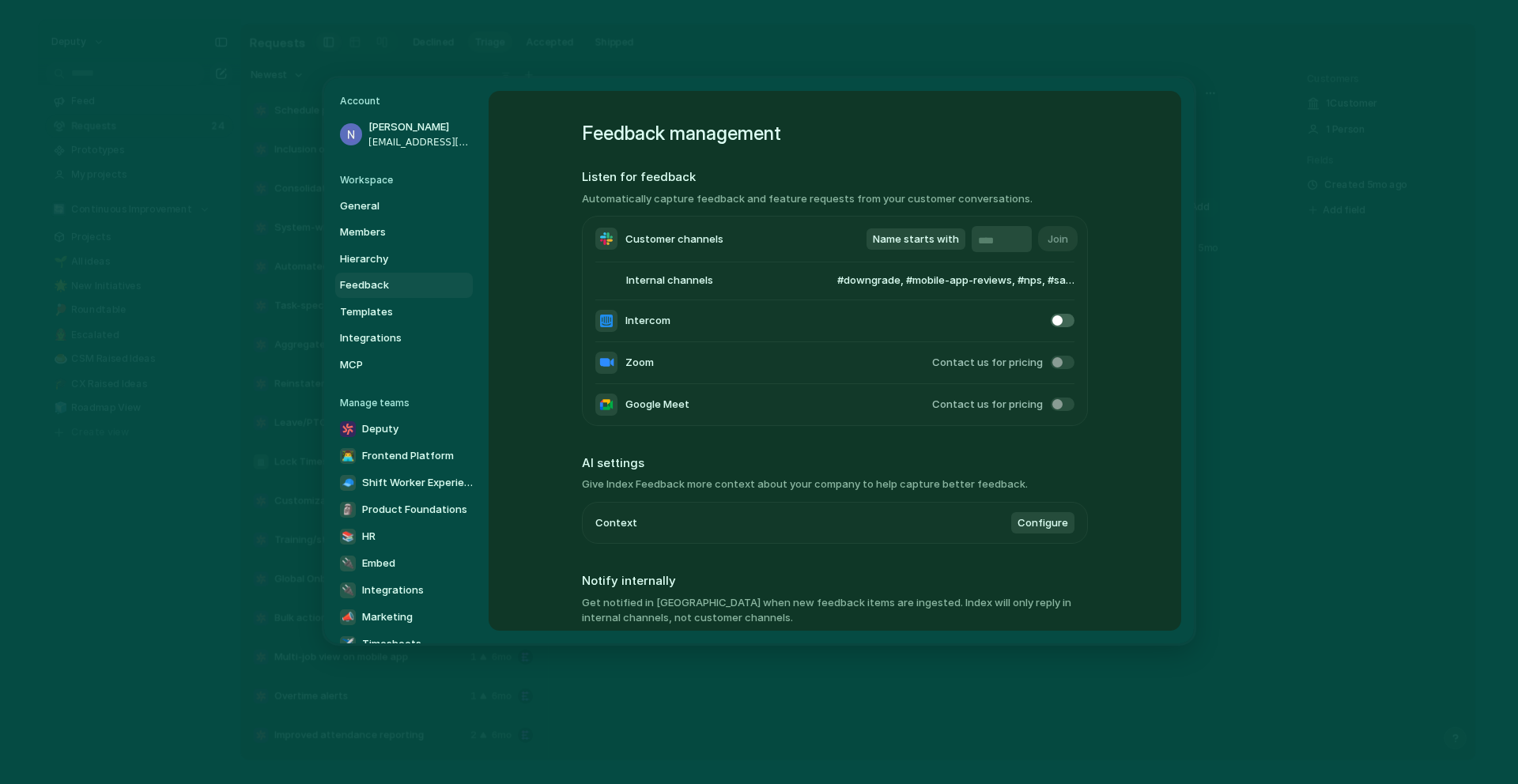
click at [1152, 487] on div "******* #alerts-vitally-product-requests #product-noty #product-support #[PERSO…" at bounding box center [759, 392] width 1518 height 784
